Goal: Find specific page/section: Find specific page/section

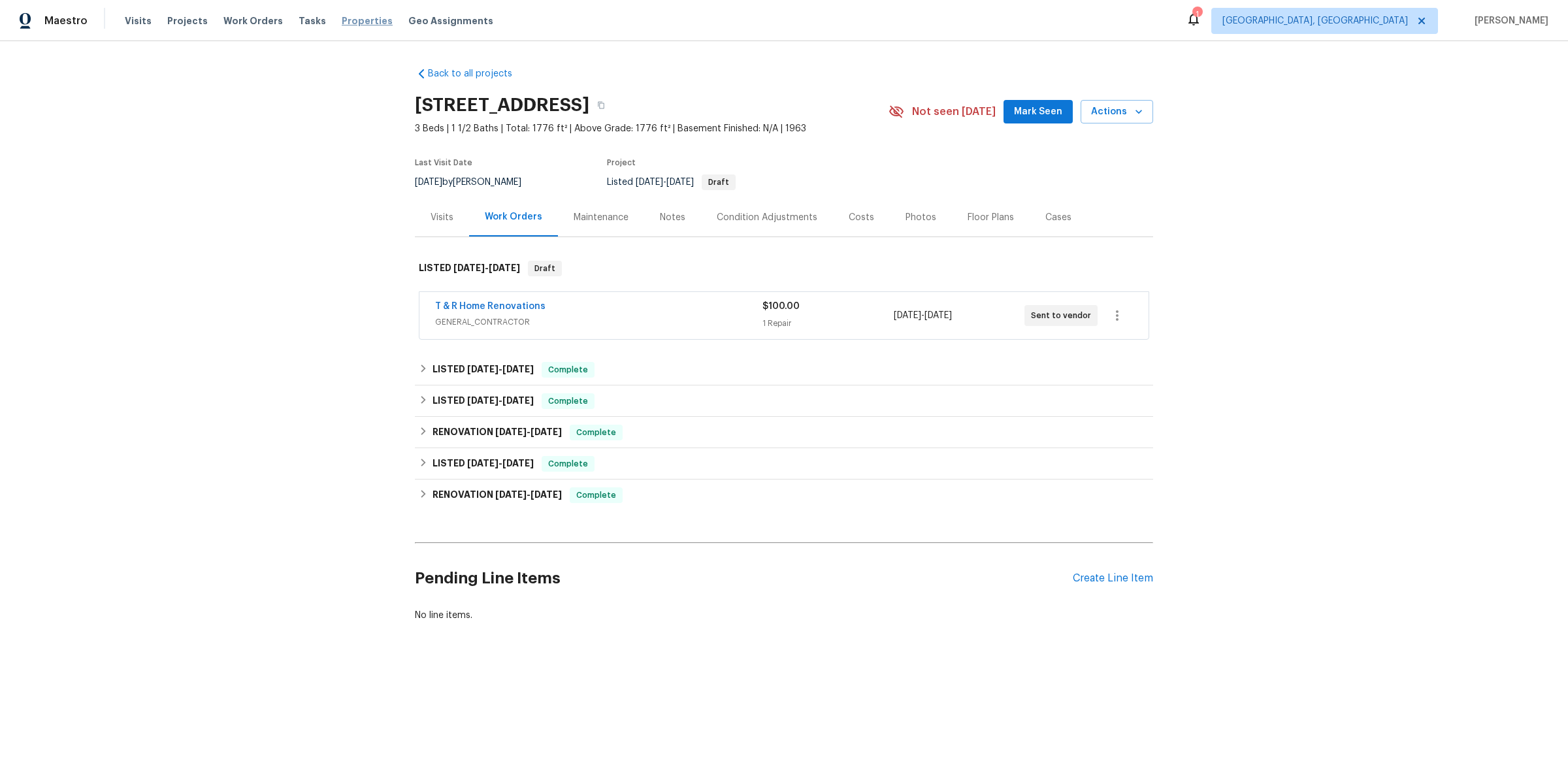
click at [341, 18] on span "Properties" at bounding box center [366, 20] width 51 height 13
